Goal: Task Accomplishment & Management: Manage account settings

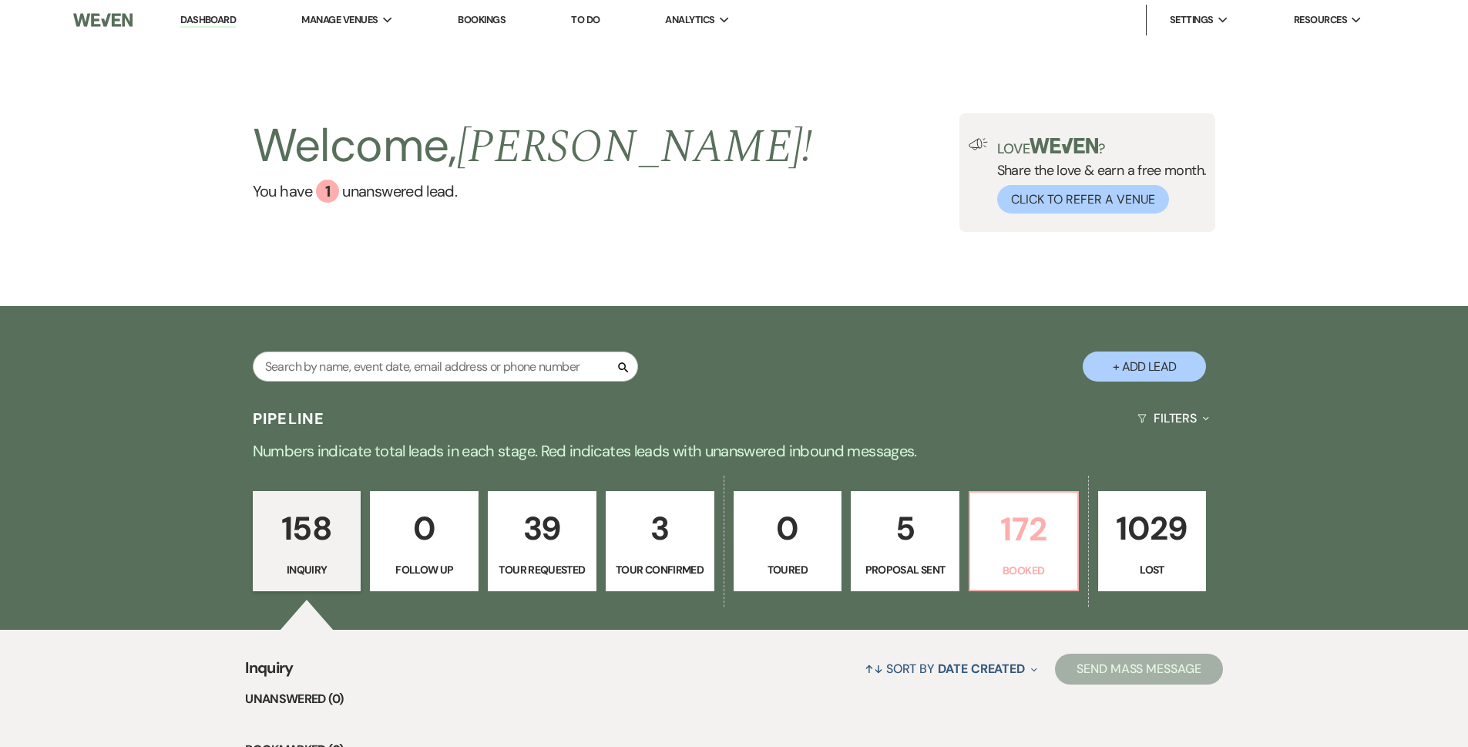
click at [1035, 578] on p "Booked" at bounding box center [1023, 570] width 89 height 17
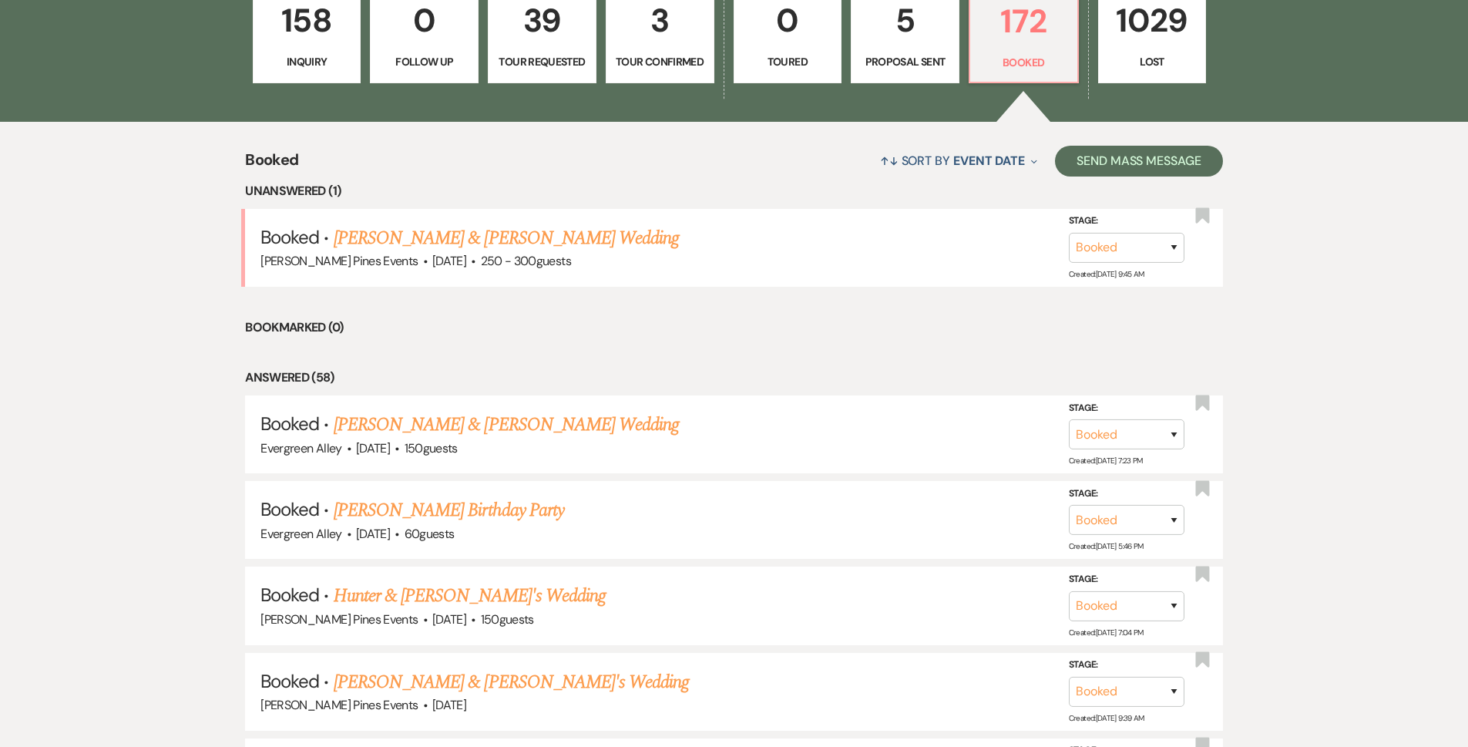
scroll to position [536, 0]
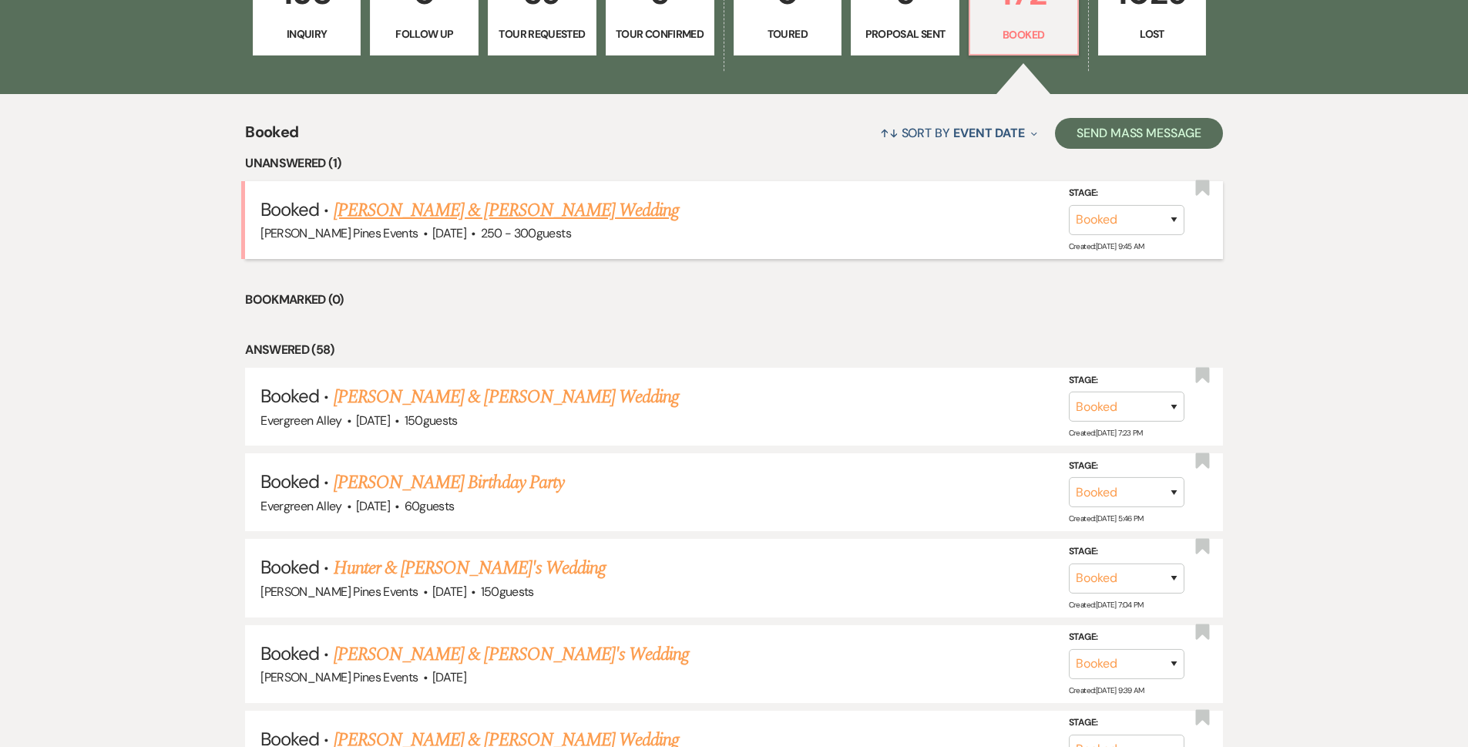
click at [465, 210] on link "[PERSON_NAME] & [PERSON_NAME] Wedding" at bounding box center [506, 210] width 345 height 28
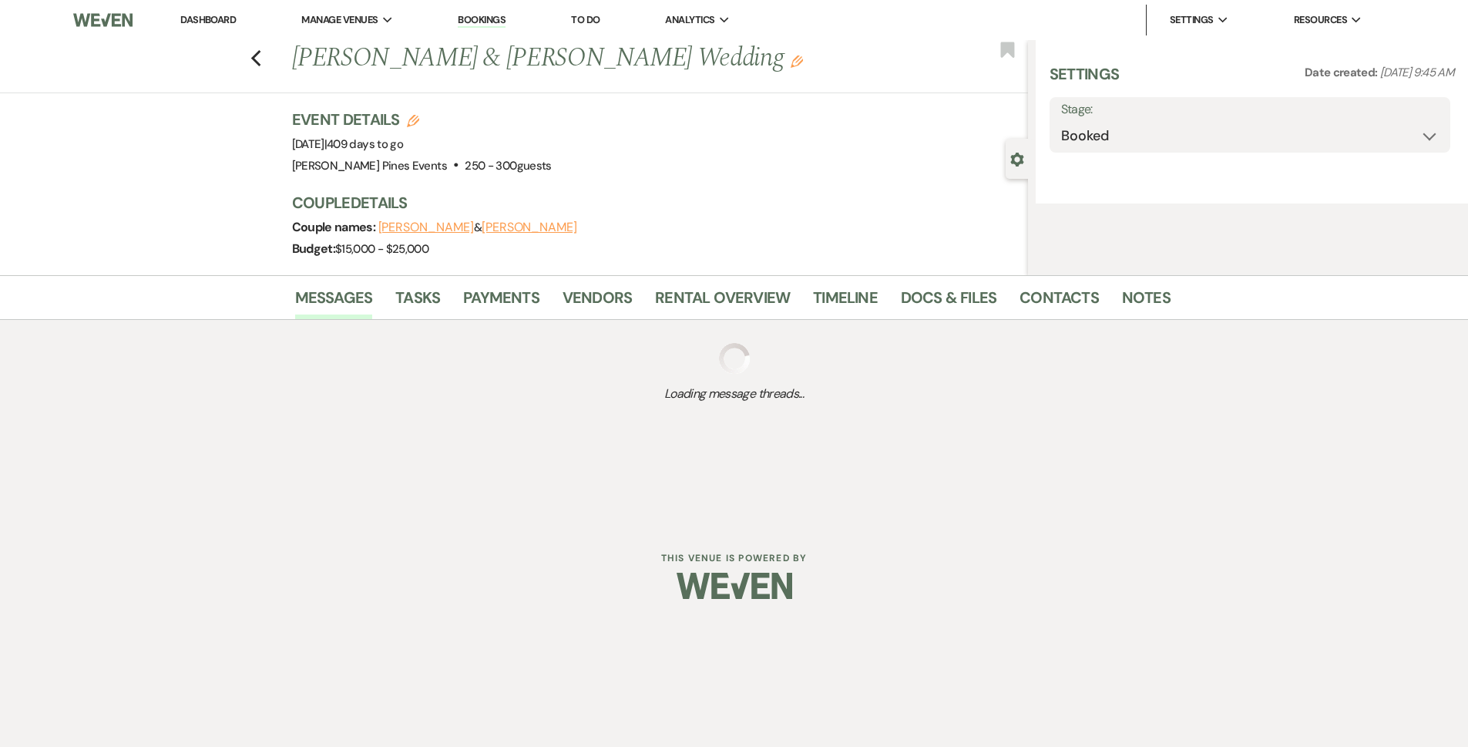
select select "5"
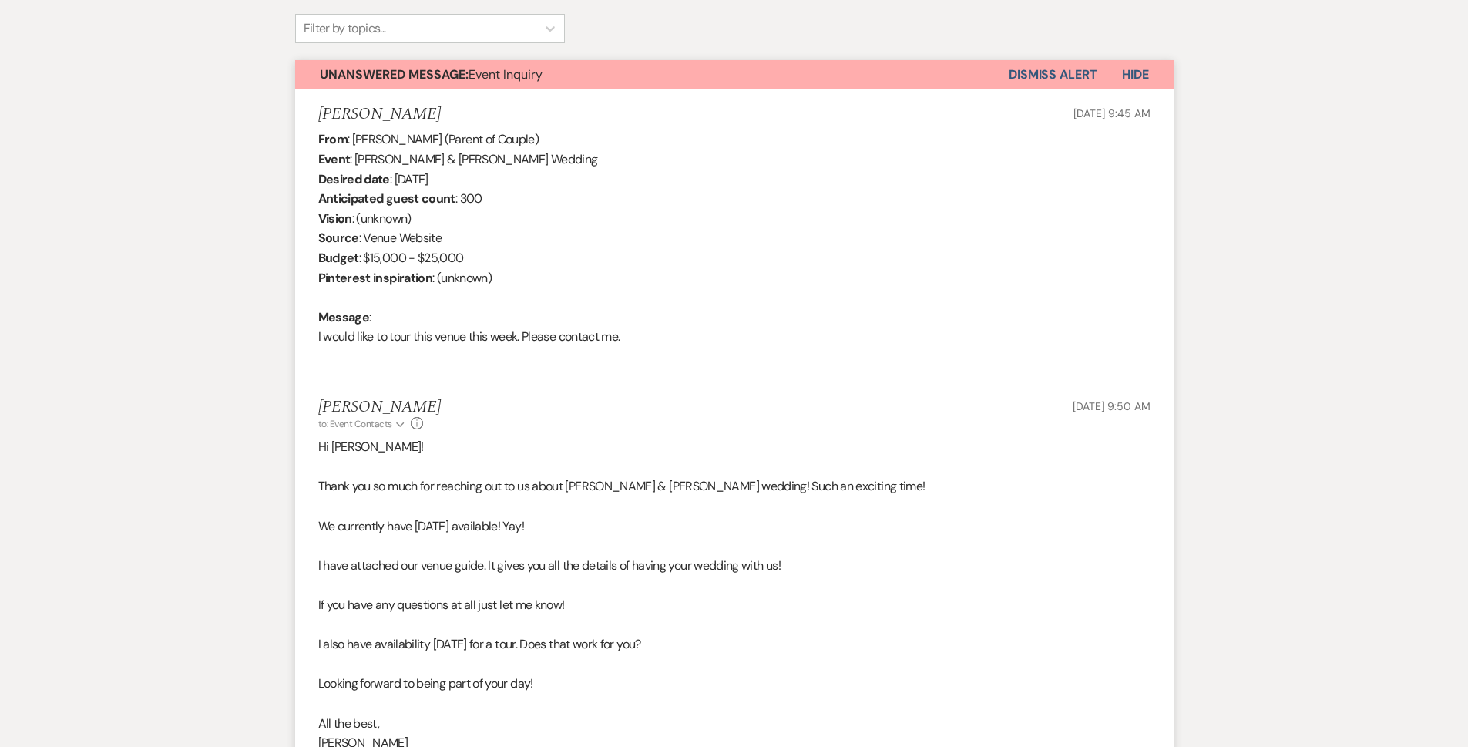
scroll to position [539, 0]
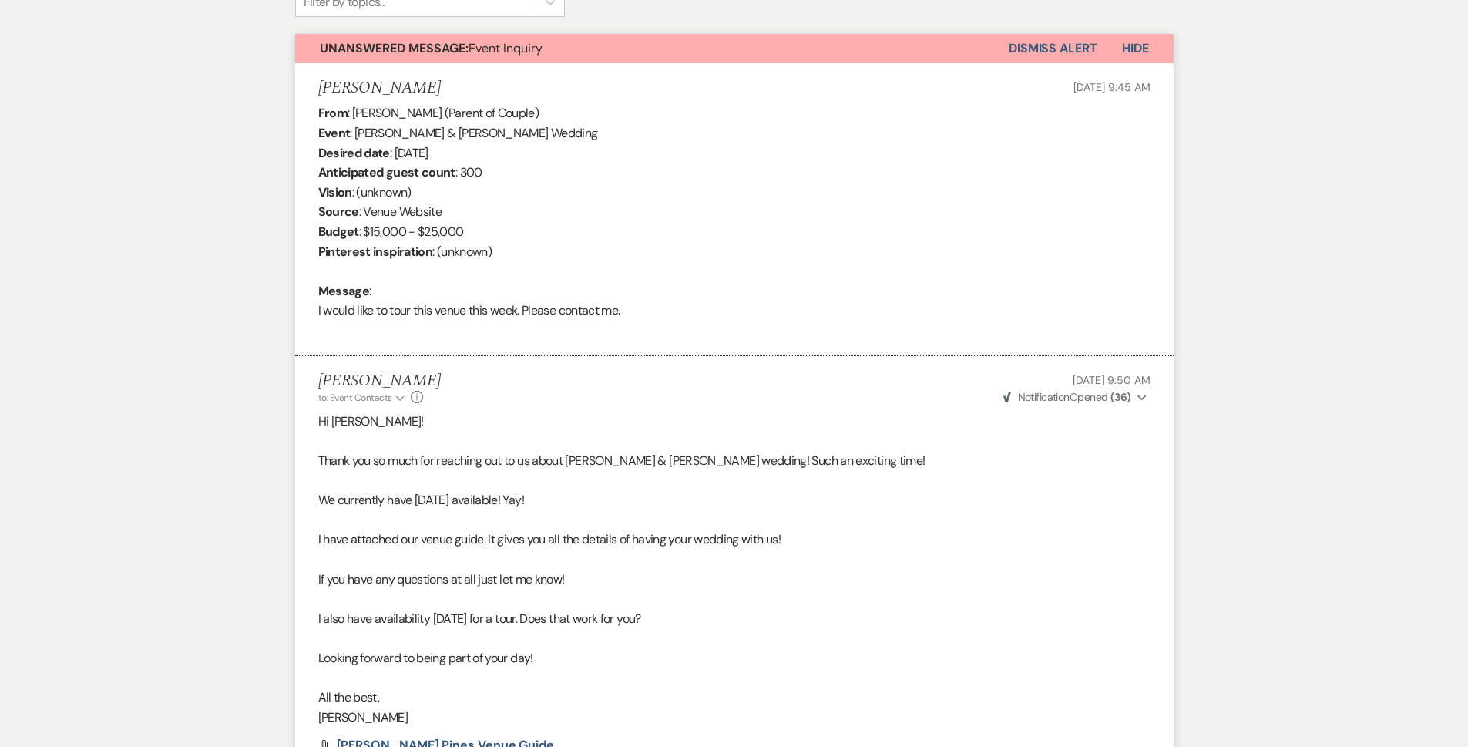
click at [1027, 42] on button "Dismiss Alert" at bounding box center [1053, 48] width 89 height 29
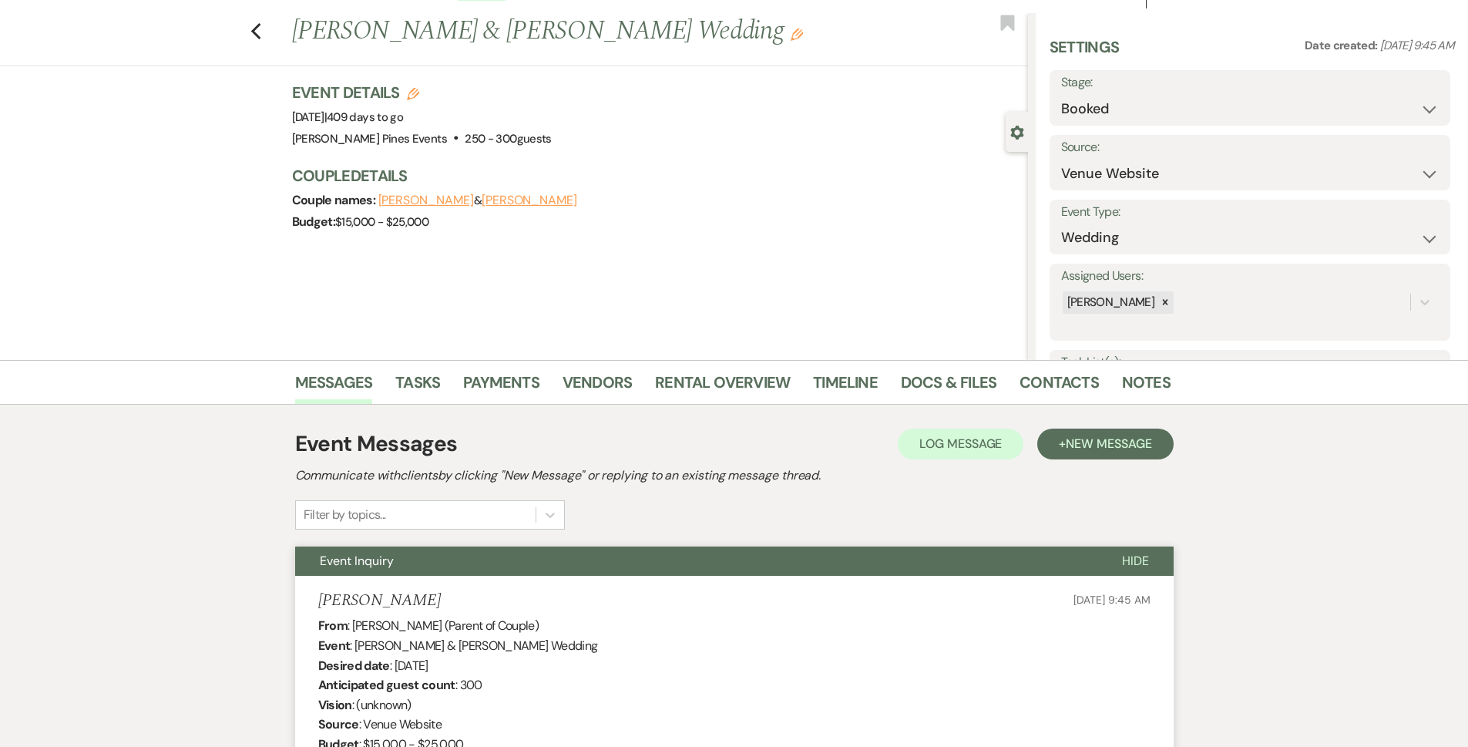
scroll to position [0, 0]
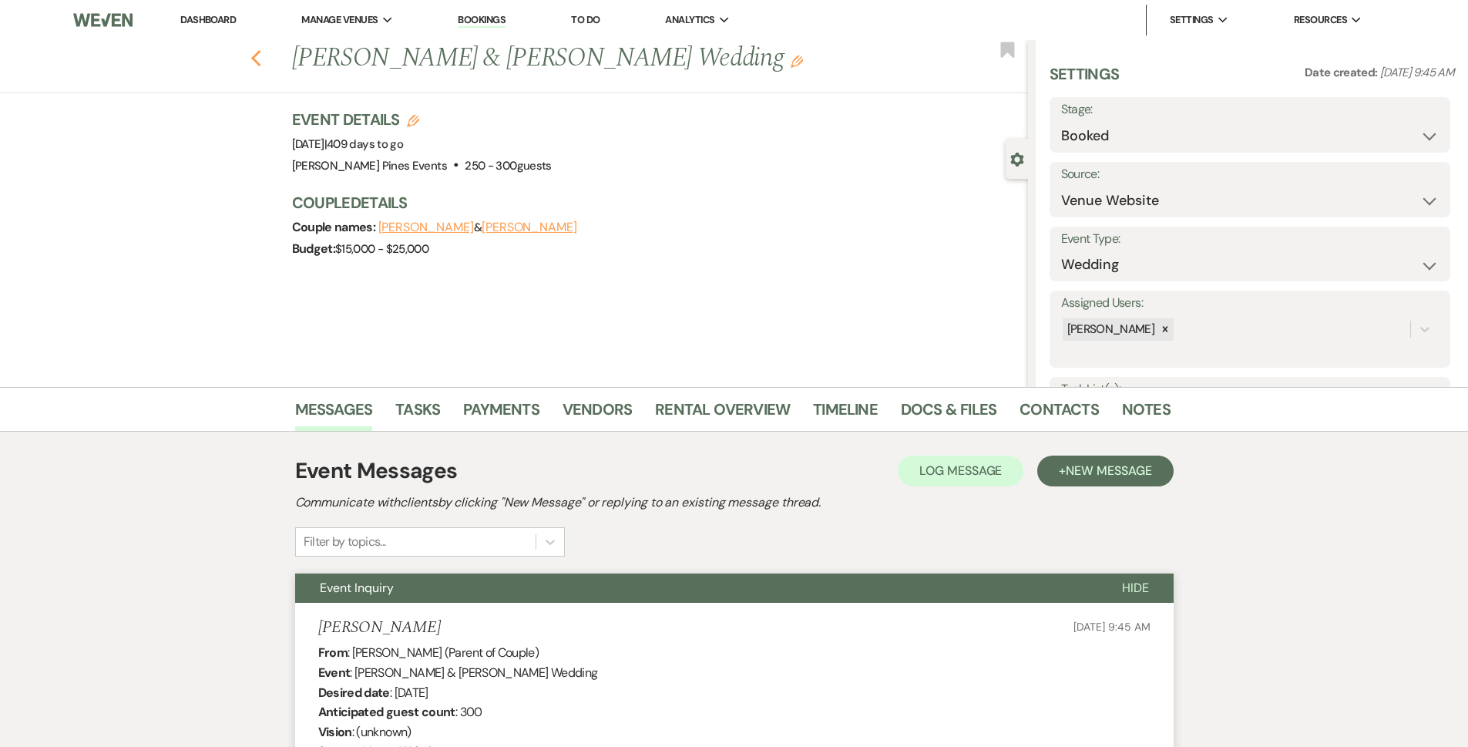
click at [260, 61] on use "button" at bounding box center [255, 58] width 10 height 17
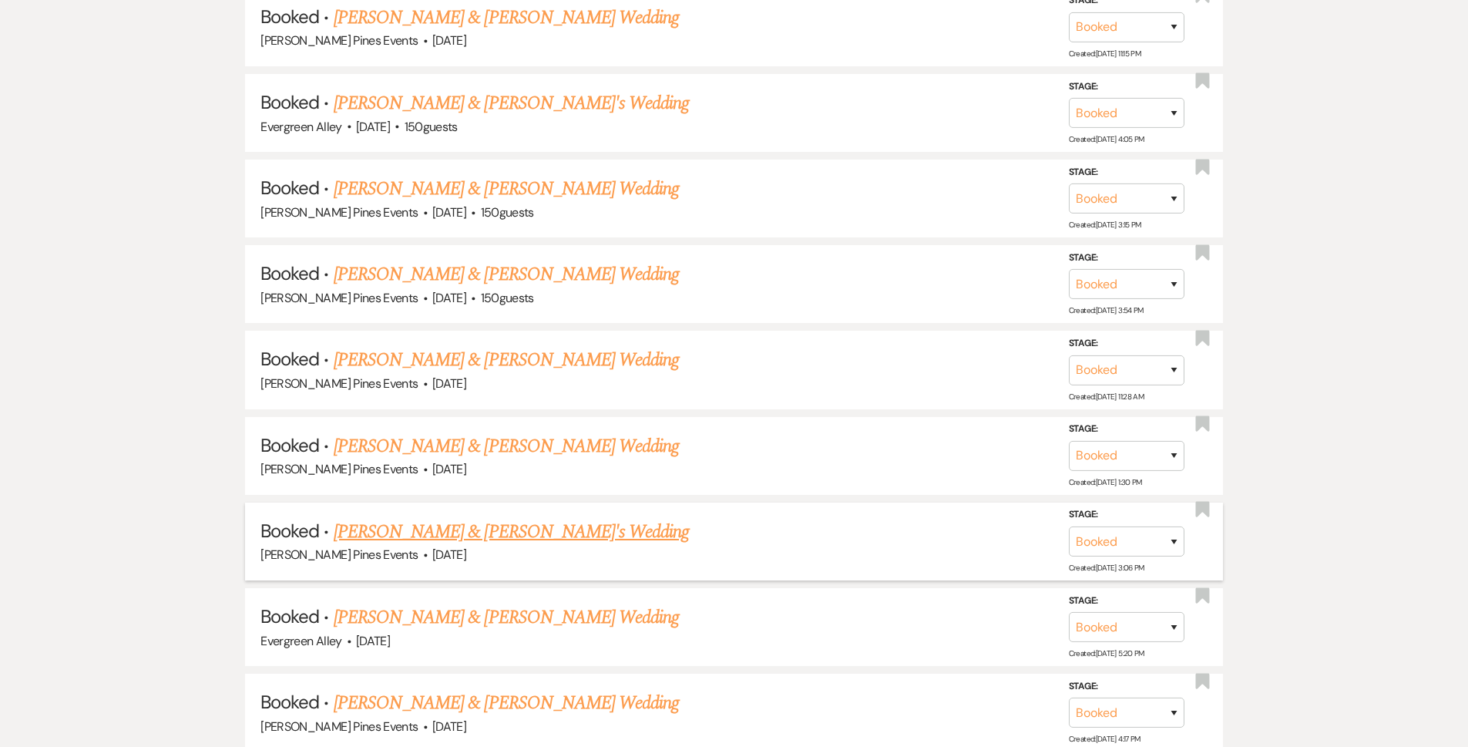
scroll to position [3078, 0]
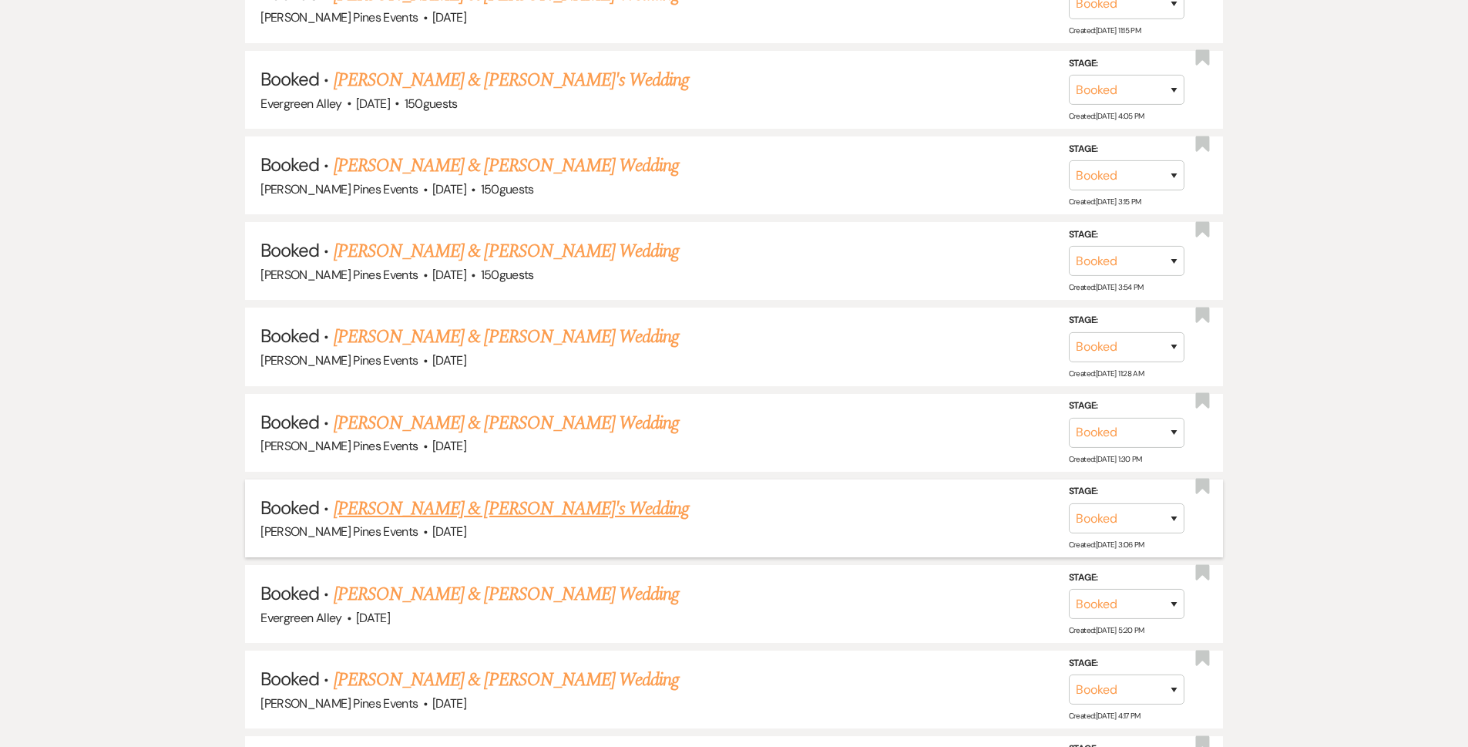
click at [480, 510] on link "[PERSON_NAME] & [PERSON_NAME]'s Wedding" at bounding box center [512, 509] width 356 height 28
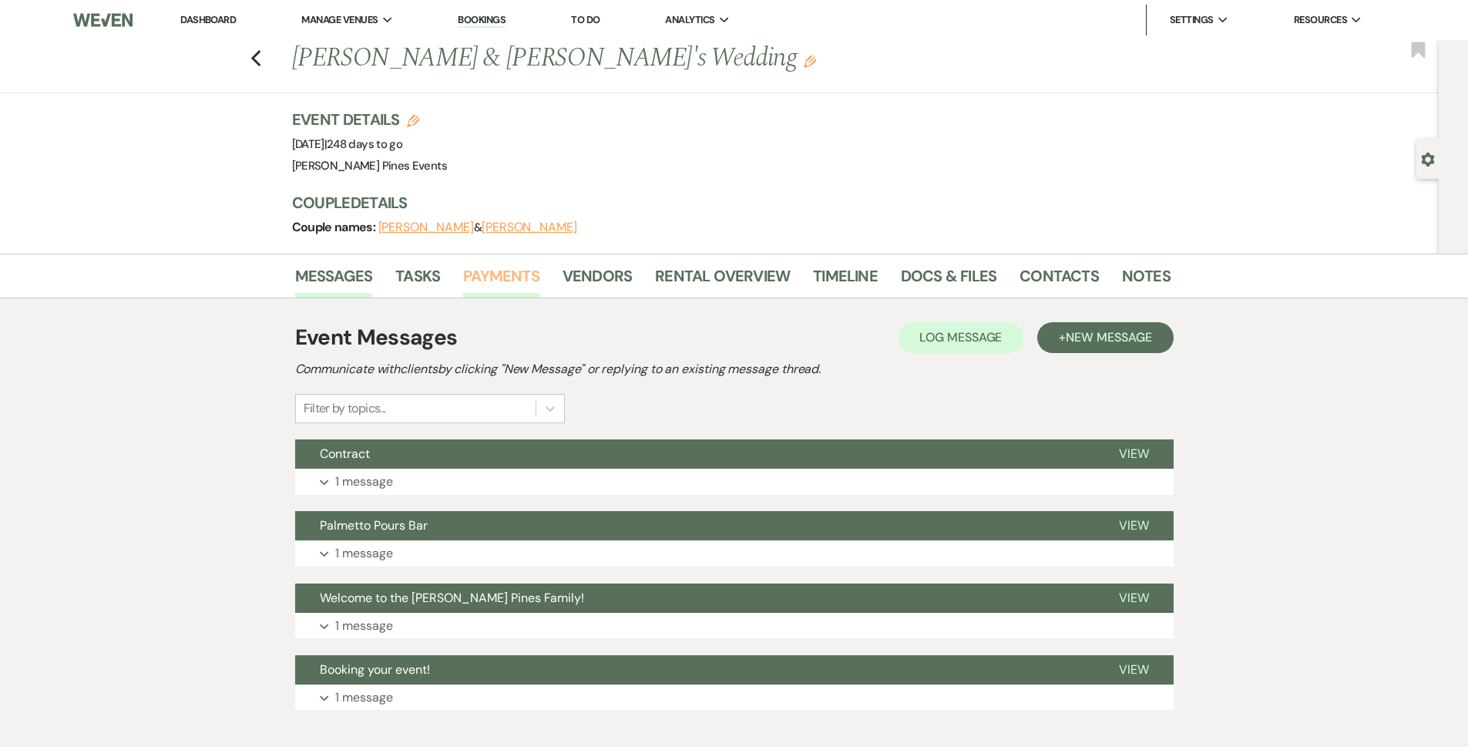
click at [528, 269] on link "Payments" at bounding box center [501, 281] width 76 height 34
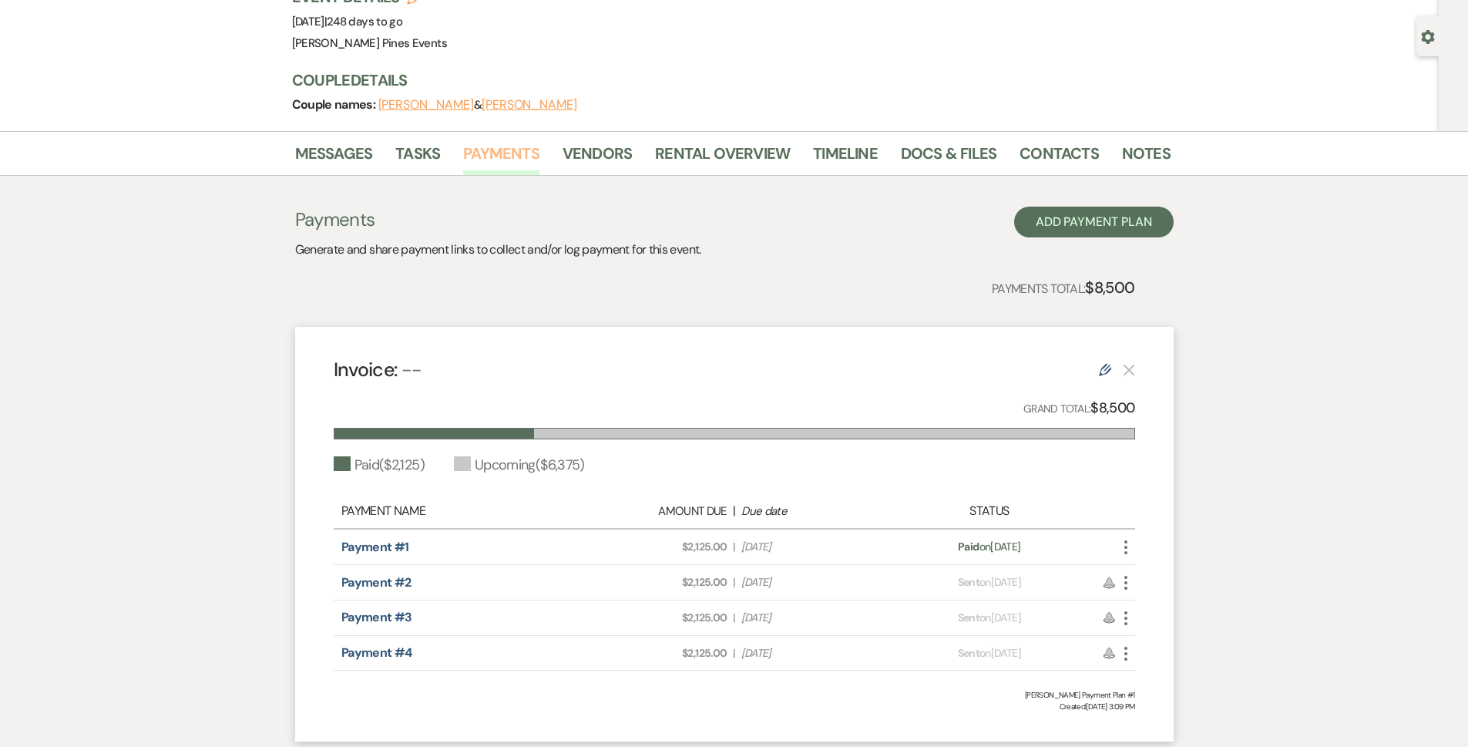
scroll to position [232, 0]
